Goal: Information Seeking & Learning: Learn about a topic

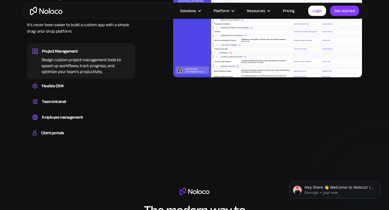
scroll to position [567, 0]
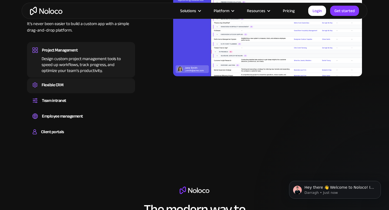
click at [73, 82] on div "Flexible CRM" at bounding box center [80, 85] width 97 height 8
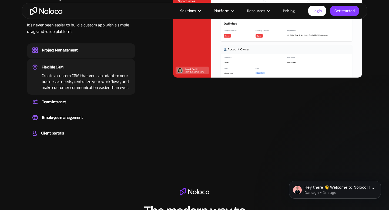
scroll to position [578, 0]
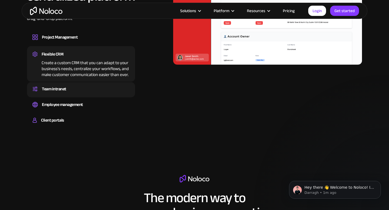
click at [74, 87] on div "Team intranet" at bounding box center [80, 89] width 97 height 8
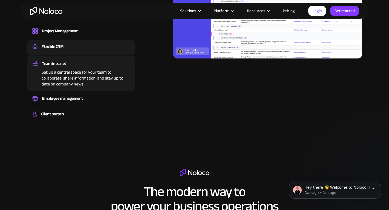
scroll to position [586, 0]
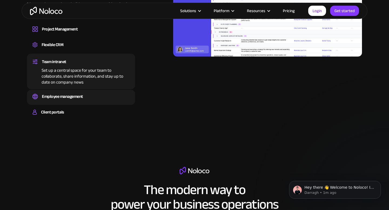
click at [74, 97] on div "Employee management" at bounding box center [62, 97] width 41 height 8
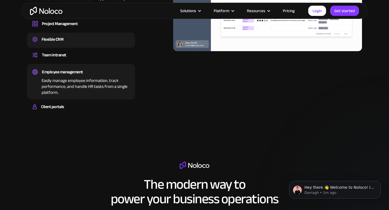
scroll to position [593, 0]
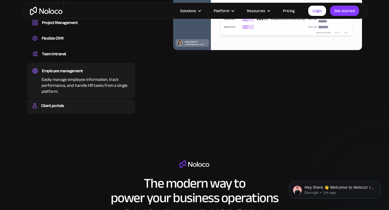
click at [74, 107] on div "Client portals" at bounding box center [80, 106] width 97 height 8
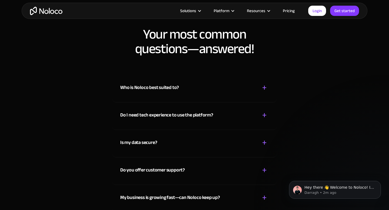
scroll to position [2778, 0]
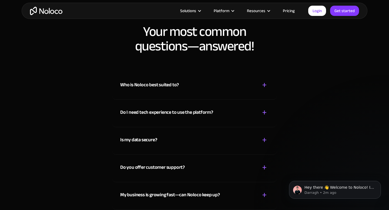
click at [157, 85] on div "Who is Noloco best suited to?" at bounding box center [149, 85] width 59 height 8
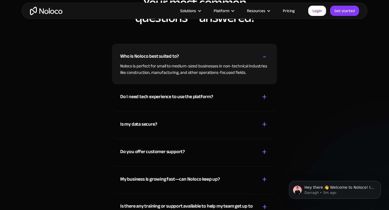
scroll to position [2808, 0]
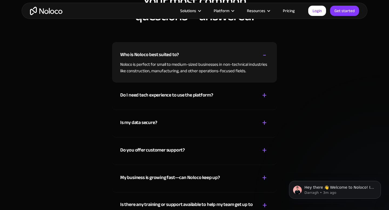
click at [157, 98] on div "Do I need tech experience to use the platform?" at bounding box center [166, 95] width 93 height 8
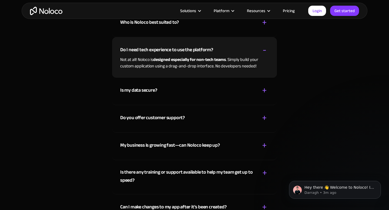
scroll to position [2843, 0]
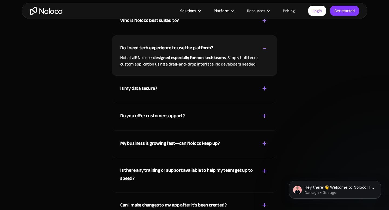
click at [159, 90] on div "Is my data secure? + -" at bounding box center [194, 85] width 149 height 19
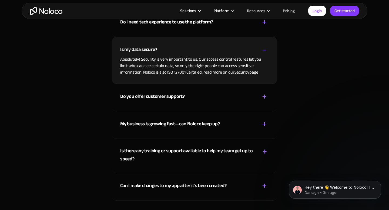
scroll to position [2869, 0]
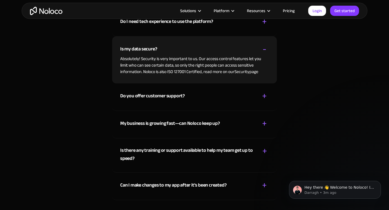
click at [161, 97] on div "Do you offer customer support?" at bounding box center [152, 96] width 65 height 8
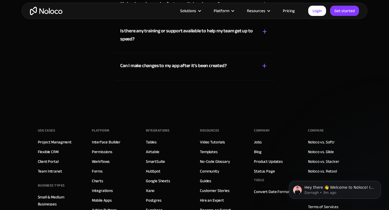
scroll to position [2988, 0]
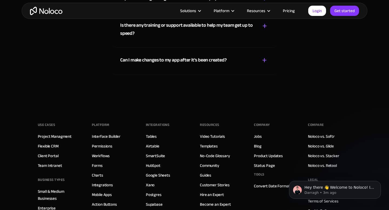
click at [165, 64] on div "Can I make changes to my app after it’s been created?" at bounding box center [173, 60] width 106 height 8
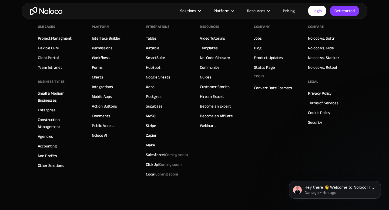
scroll to position [3072, 0]
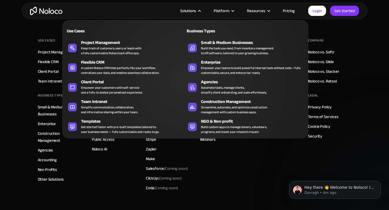
click at [192, 15] on nav "Use Cases Business Types Project Management Keep track of customers, users, or …" at bounding box center [185, 76] width 246 height 126
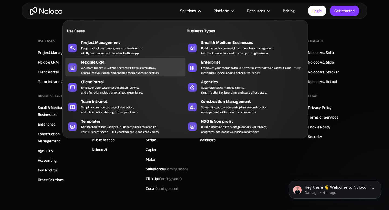
scroll to position [3070, 0]
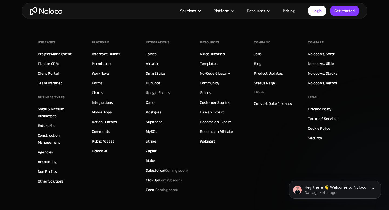
click at [289, 12] on link "Pricing" at bounding box center [288, 10] width 25 height 7
